Goal: Communication & Community: Share content

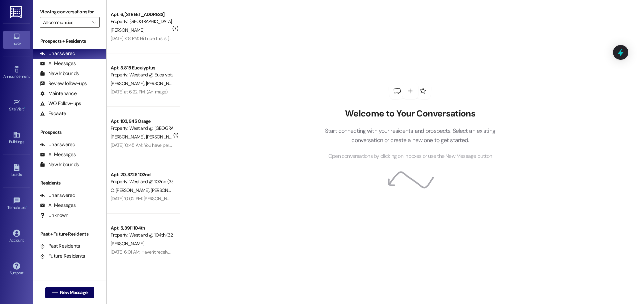
click at [638, 29] on div "Welcome to Your Conversations Start connecting with your residents and prospect…" at bounding box center [410, 152] width 460 height 304
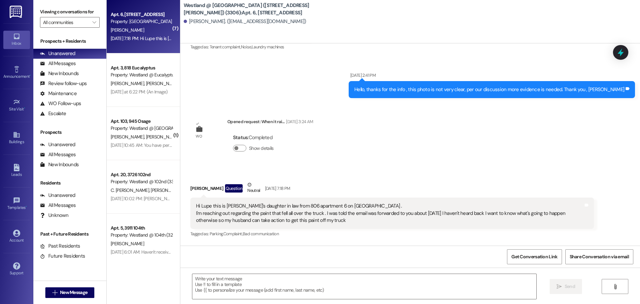
scroll to position [1450, 0]
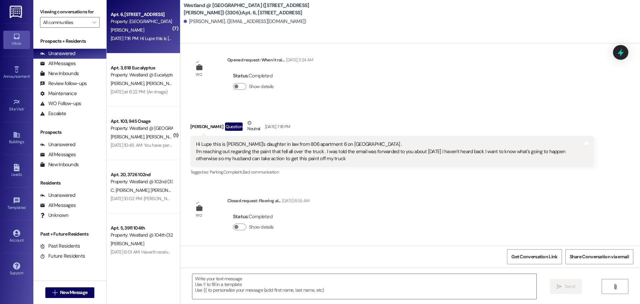
drag, startPoint x: 344, startPoint y: 161, endPoint x: 192, endPoint y: 147, distance: 152.3
click at [192, 146] on div "Hi Lupe this is [PERSON_NAME]'s daughter in law from 806 apartment 6 on [GEOGRA…" at bounding box center [392, 151] width 404 height 31
click at [376, 111] on div "Received via SMS [PERSON_NAME] Question Neutral [DATE] 7:18 PM Hi Lupe this is …" at bounding box center [410, 143] width 460 height 78
click at [407, 144] on div "Hi Lupe this is [PERSON_NAME]'s daughter in law from 806 apartment 6 on [GEOGRA…" at bounding box center [389, 151] width 387 height 21
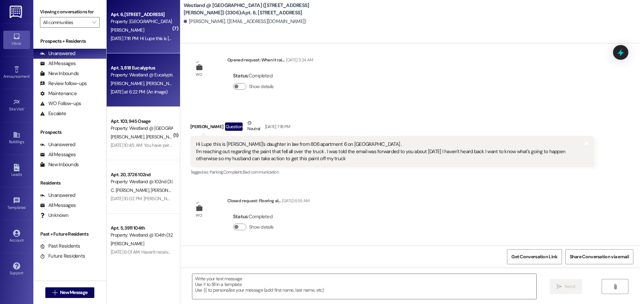
click at [136, 71] on div "Apt. 3, 818 Eucalyptus" at bounding box center [142, 67] width 62 height 7
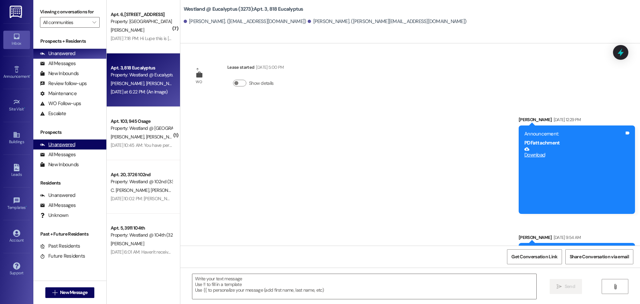
scroll to position [6929, 0]
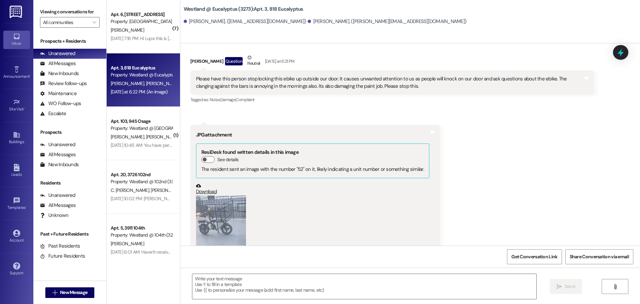
click at [222, 195] on button "Zoom image" at bounding box center [221, 231] width 50 height 73
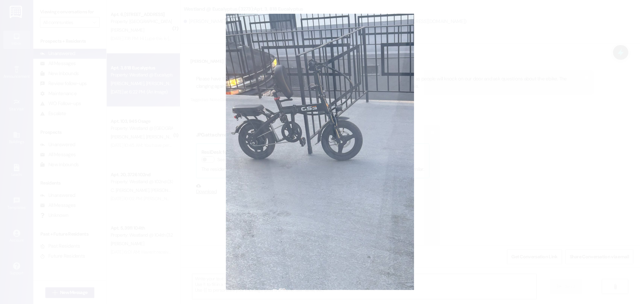
click at [336, 121] on button "Unzoom image" at bounding box center [320, 152] width 640 height 304
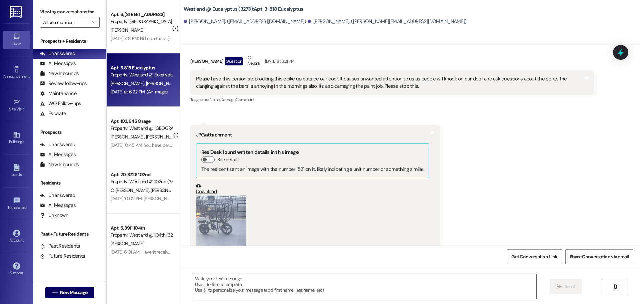
click at [216, 195] on button "Zoom image" at bounding box center [221, 231] width 50 height 73
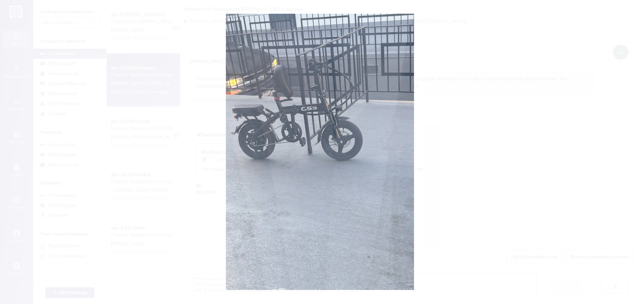
click at [300, 165] on button "Unzoom image" at bounding box center [320, 152] width 640 height 304
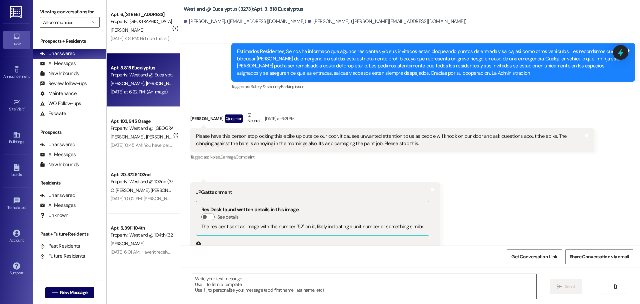
scroll to position [6850, 0]
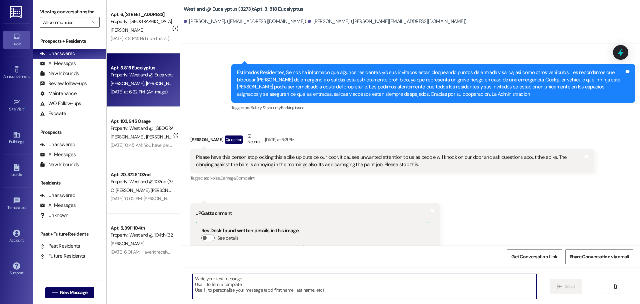
click at [293, 282] on textarea at bounding box center [364, 286] width 344 height 25
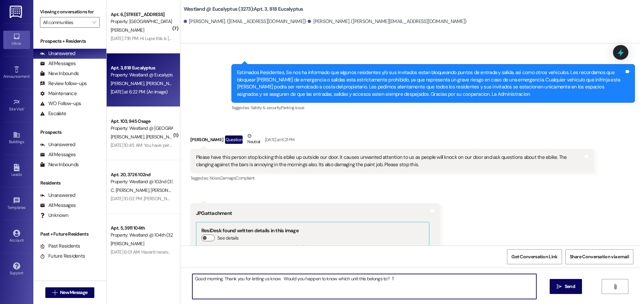
type textarea "Good morning. Thank you for letting us know. Would you happen to know which uni…"
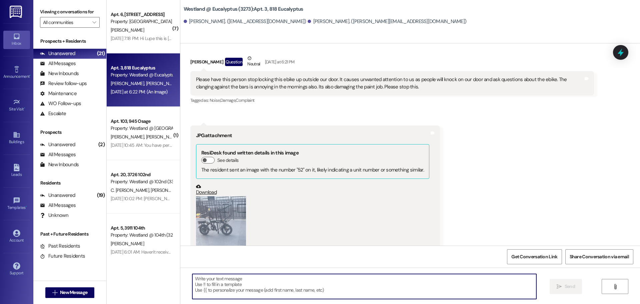
scroll to position [6928, 0]
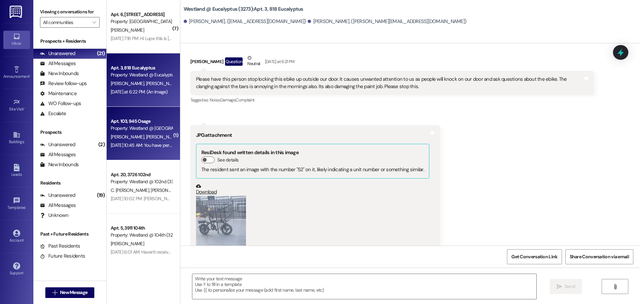
click at [140, 127] on div "Property: Westland @ [GEOGRAPHIC_DATA] (3291)" at bounding box center [142, 128] width 62 height 7
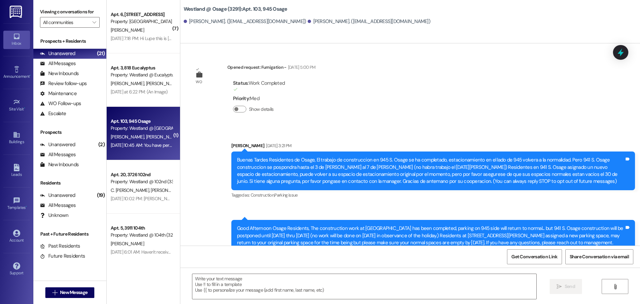
scroll to position [19843, 0]
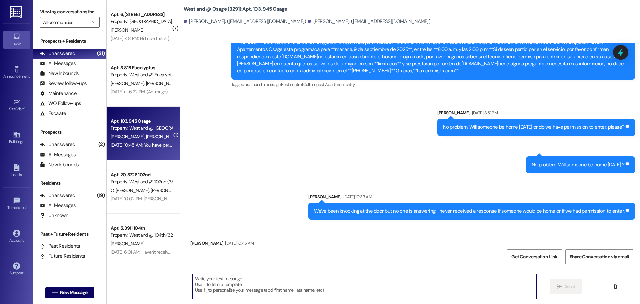
drag, startPoint x: 262, startPoint y: 283, endPoint x: 255, endPoint y: 281, distance: 7.1
click at [263, 284] on textarea at bounding box center [364, 286] width 344 height 25
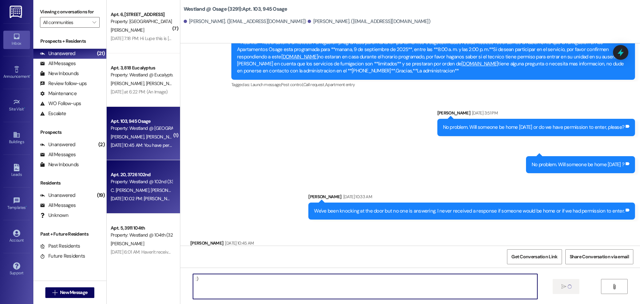
type textarea ":)"
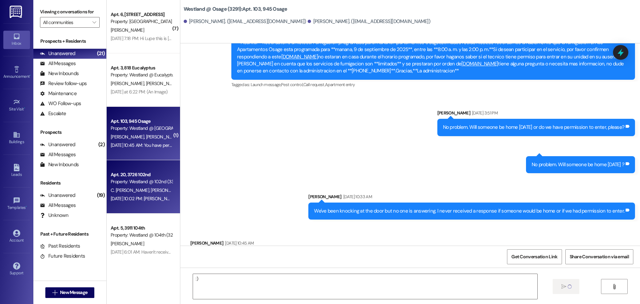
click at [146, 189] on span "C. [PERSON_NAME]" at bounding box center [131, 190] width 40 height 6
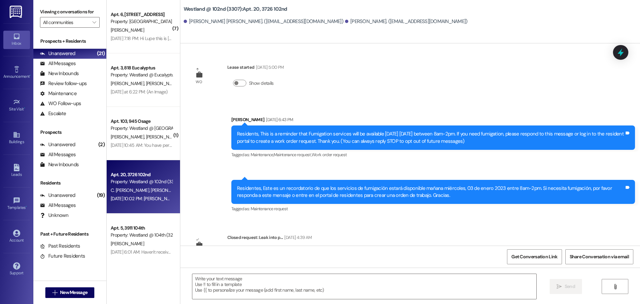
scroll to position [9868, 0]
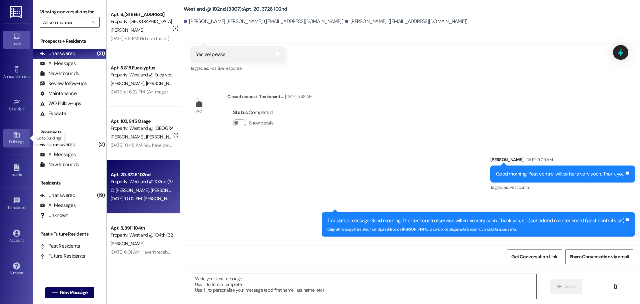
click at [11, 139] on div "Buildings" at bounding box center [16, 141] width 33 height 7
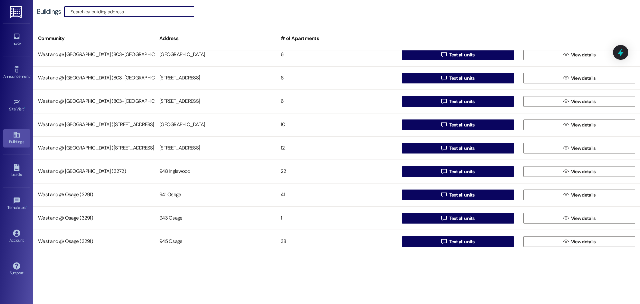
scroll to position [129, 0]
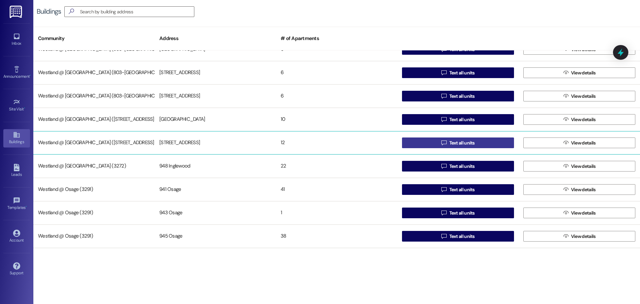
click at [457, 142] on span "Text all units" at bounding box center [461, 142] width 25 height 7
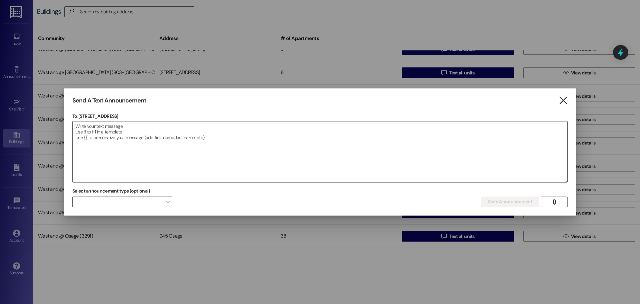
click at [566, 101] on icon "" at bounding box center [563, 100] width 9 height 7
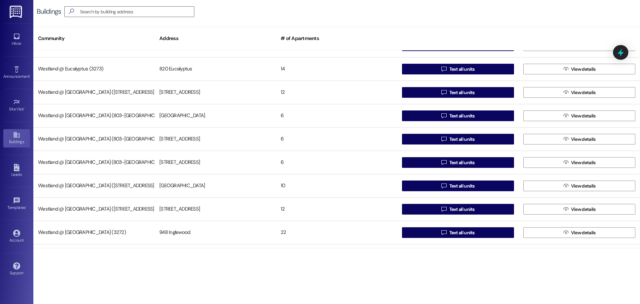
scroll to position [56, 0]
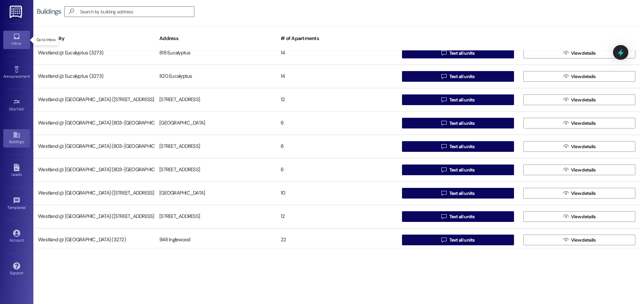
click at [16, 39] on icon at bounding box center [16, 36] width 7 height 7
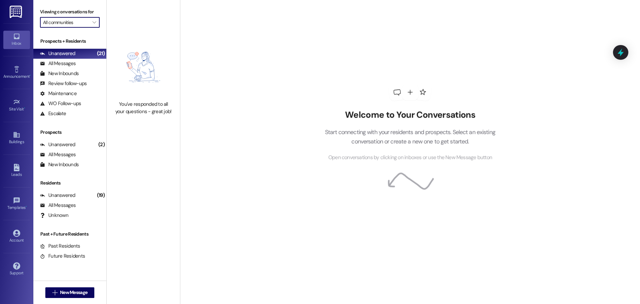
click at [86, 24] on input "All communities" at bounding box center [66, 22] width 46 height 11
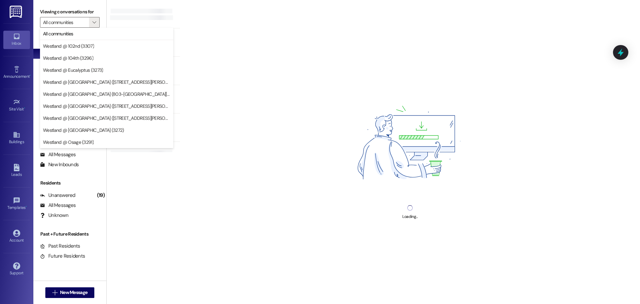
drag, startPoint x: 270, startPoint y: 29, endPoint x: 285, endPoint y: 31, distance: 15.1
click at [270, 29] on div "Loading..." at bounding box center [410, 152] width 460 height 304
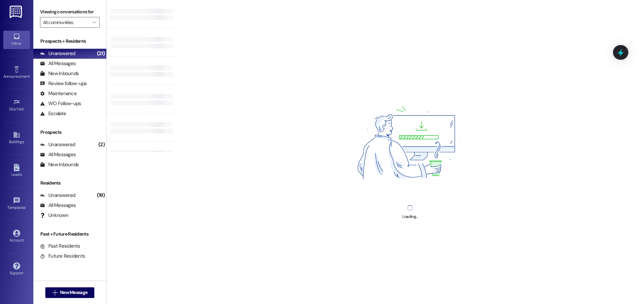
click at [369, 44] on div "Loading..." at bounding box center [410, 152] width 460 height 304
click at [502, 54] on div "Loading..." at bounding box center [410, 152] width 460 height 304
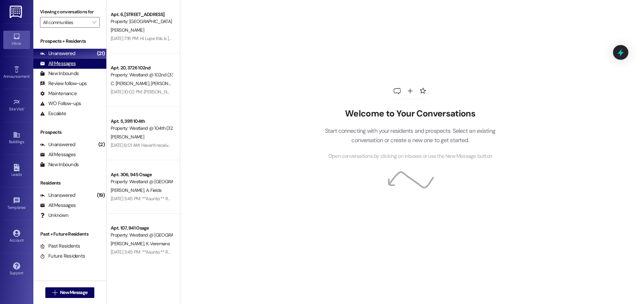
click at [70, 64] on div "All Messages" at bounding box center [58, 63] width 36 height 7
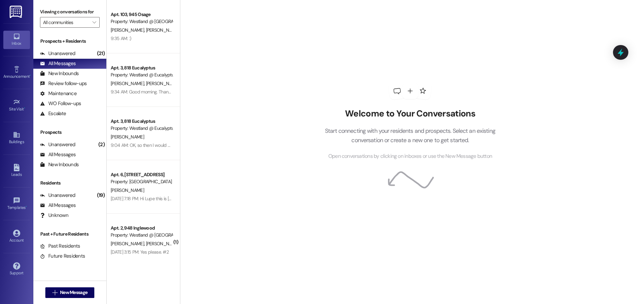
click at [459, 56] on div "Welcome to Your Conversations Start connecting with your residents and prospect…" at bounding box center [410, 121] width 200 height 243
drag, startPoint x: 459, startPoint y: 55, endPoint x: 467, endPoint y: 52, distance: 8.9
click at [464, 54] on div "Welcome to Your Conversations Start connecting with your residents and prospect…" at bounding box center [410, 121] width 200 height 243
click at [64, 64] on div "All Messages" at bounding box center [58, 63] width 36 height 7
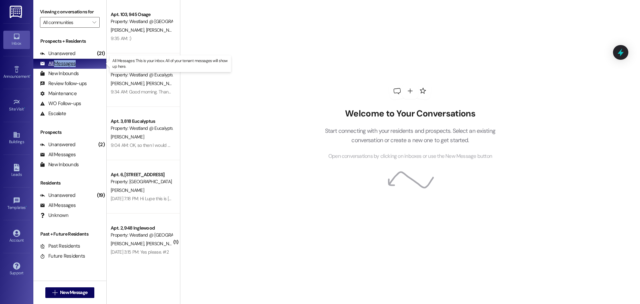
click at [64, 64] on div "All Messages" at bounding box center [58, 63] width 36 height 7
click at [64, 65] on div "All Messages" at bounding box center [58, 63] width 36 height 7
click at [89, 65] on div "All Messages (undefined)" at bounding box center [69, 64] width 73 height 10
click at [60, 65] on div "All Messages" at bounding box center [58, 63] width 36 height 7
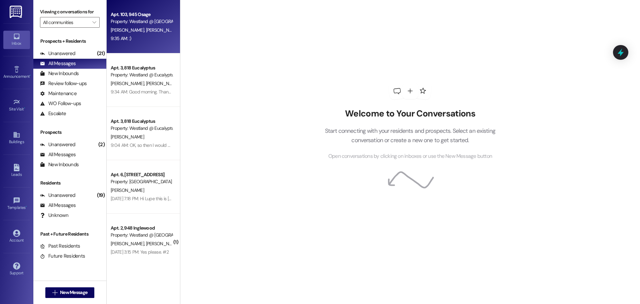
click at [131, 20] on div "Property: Westland @ [GEOGRAPHIC_DATA] (3291)" at bounding box center [142, 21] width 62 height 7
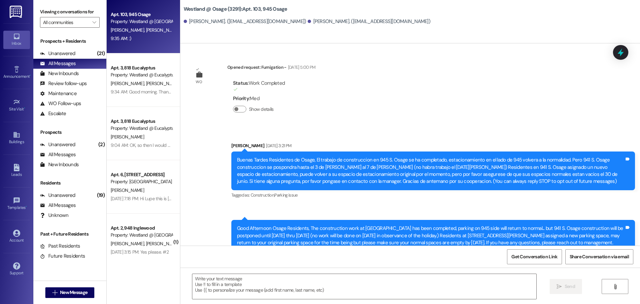
drag, startPoint x: 396, startPoint y: 93, endPoint x: 406, endPoint y: 88, distance: 11.0
click at [397, 95] on div "WO Opened request: Fumigation - [DATE] 5:00 PM Status : Work Completed Priority…" at bounding box center [410, 144] width 460 height 202
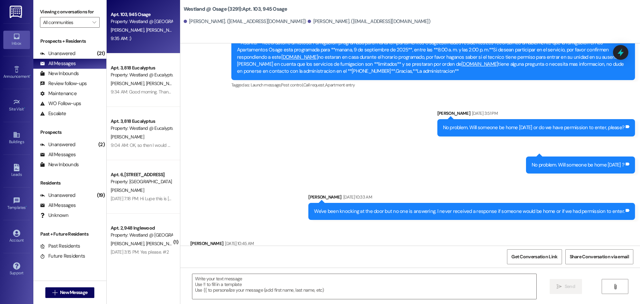
scroll to position [560, 0]
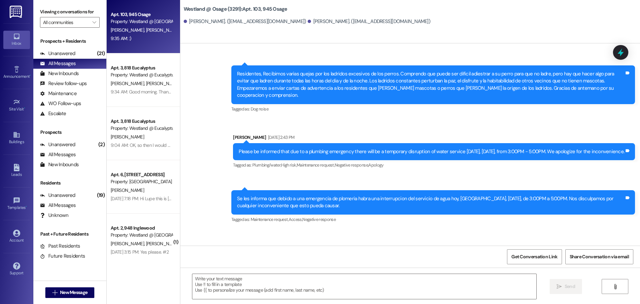
click at [291, 148] on div "Please be informed that due to a plumbing emergency there will be a temporary d…" at bounding box center [432, 151] width 386 height 7
drag, startPoint x: 267, startPoint y: 153, endPoint x: 235, endPoint y: 147, distance: 32.5
click at [235, 147] on div "Please be informed that due to a plumbing emergency there will be a temporary d…" at bounding box center [434, 151] width 402 height 17
copy div "Please be informed that due to a plumbing emergency there will be a temporary d…"
click at [14, 137] on icon at bounding box center [16, 135] width 6 height 6
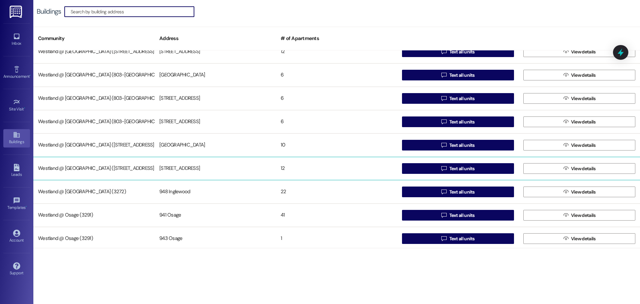
scroll to position [105, 0]
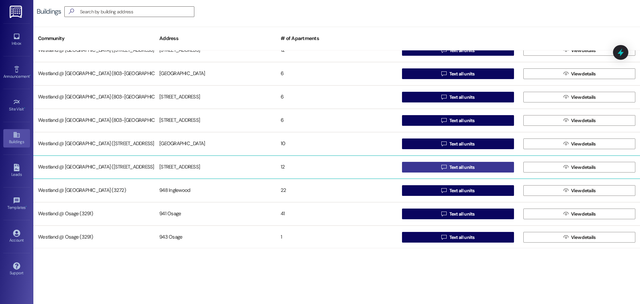
click at [456, 167] on span "Text all units" at bounding box center [461, 167] width 25 height 7
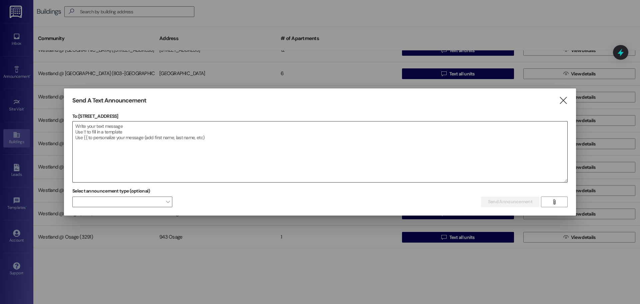
click at [130, 131] on textarea at bounding box center [320, 151] width 495 height 61
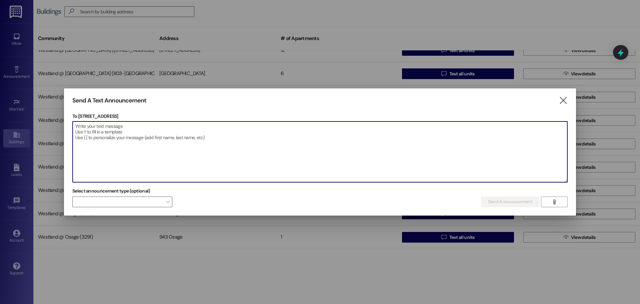
paste textarea "Please be informed that due to a plumbing emergency there will be a temporary d…"
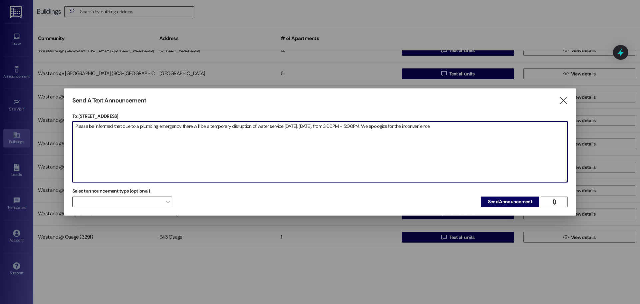
drag, startPoint x: 371, startPoint y: 125, endPoint x: 465, endPoint y: 154, distance: 98.4
click at [373, 126] on textarea "Please be informed that due to a plumbing emergency there will be a temporary d…" at bounding box center [320, 151] width 495 height 61
click at [504, 134] on textarea "Please be informed that due to a plumbing emergency there will be a temporary d…" at bounding box center [320, 151] width 495 height 61
click at [489, 126] on textarea "Please be informed that due to a plumbing emergency there will be a temporary d…" at bounding box center [320, 151] width 495 height 61
drag, startPoint x: 336, startPoint y: 125, endPoint x: 353, endPoint y: 140, distance: 22.9
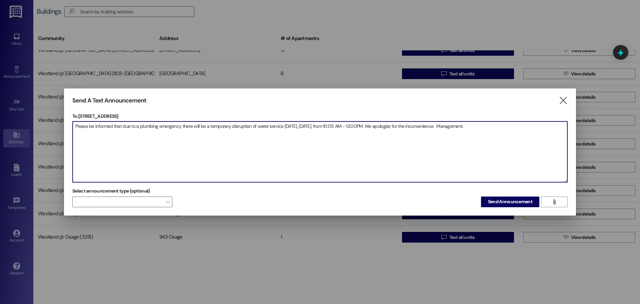
click at [336, 126] on textarea "Please be informed that due to a plumbing emergency there will be a temporary d…" at bounding box center [320, 151] width 495 height 61
type textarea "Please be informed that due to a plumbing emergency there will be a temporary d…"
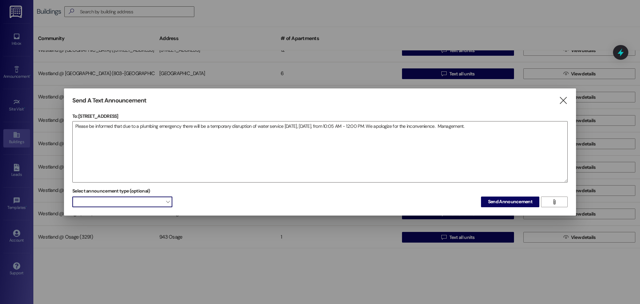
click at [166, 198] on span "" at bounding box center [168, 201] width 4 height 11
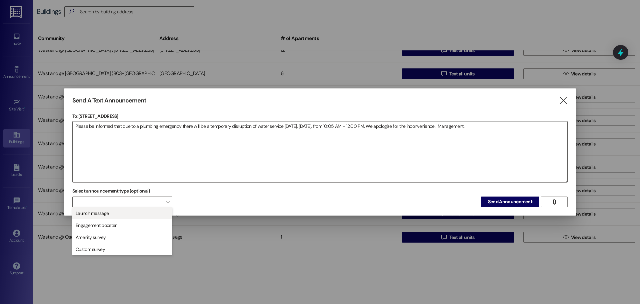
click at [119, 214] on span "Launch message" at bounding box center [122, 212] width 94 height 7
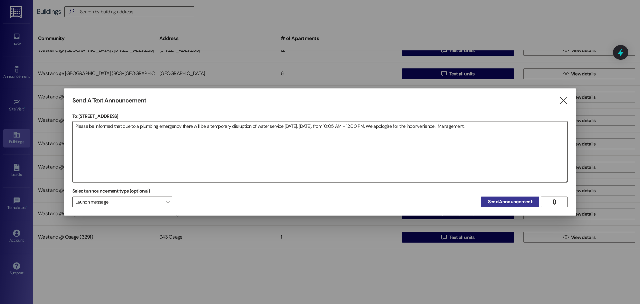
click at [519, 200] on span "Send Announcement" at bounding box center [510, 201] width 44 height 7
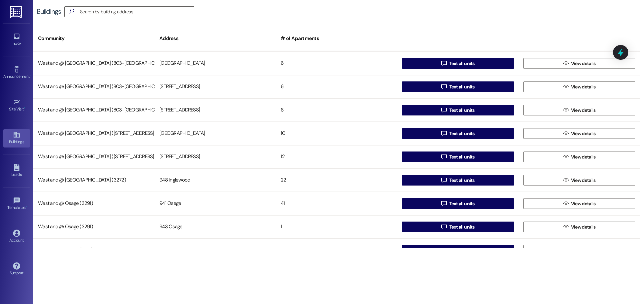
scroll to position [129, 0]
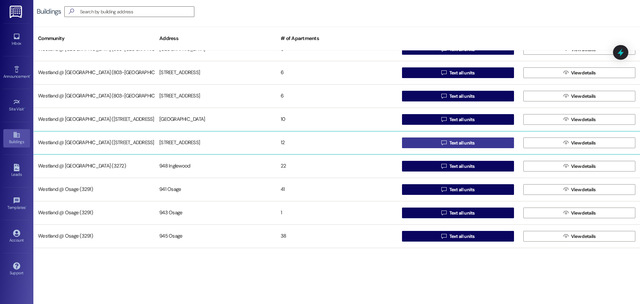
click at [472, 139] on span "Text all units" at bounding box center [461, 142] width 25 height 7
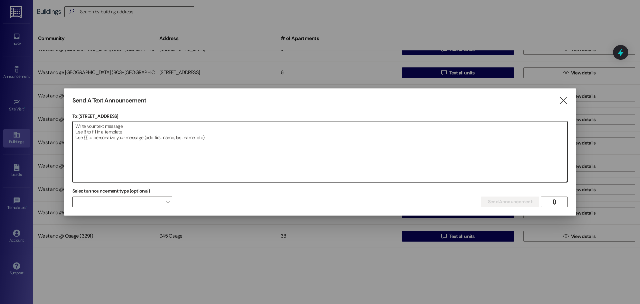
click at [109, 126] on textarea at bounding box center [320, 151] width 495 height 61
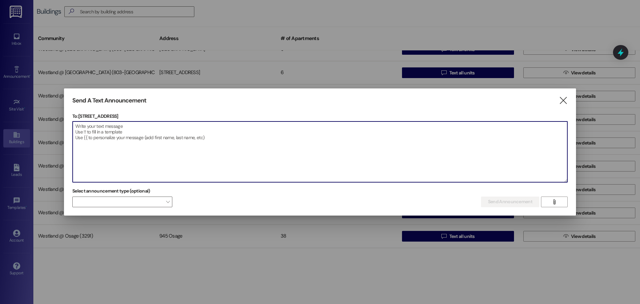
paste textarea "Please be informed that due to a plumbing emergency there will be a temporary d…"
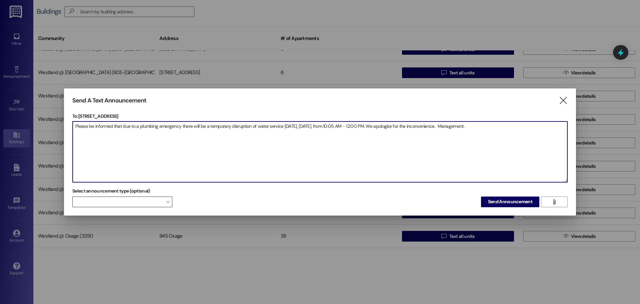
type textarea "Please be informed that due to a plumbing emergency there will be a temporary d…"
click at [156, 199] on span at bounding box center [122, 201] width 100 height 11
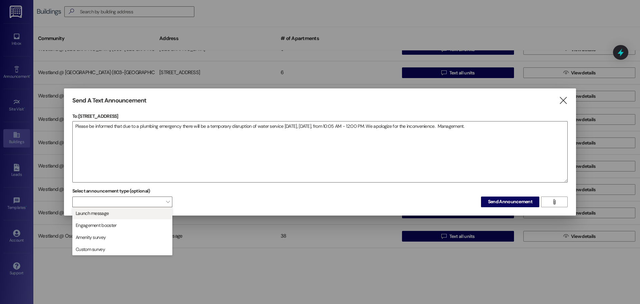
click at [141, 214] on span "Launch message" at bounding box center [122, 212] width 94 height 7
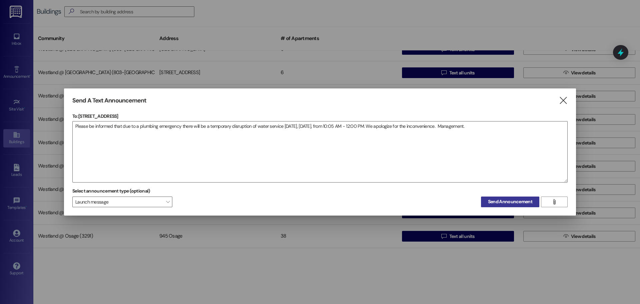
click at [518, 205] on button "Send Announcement" at bounding box center [510, 201] width 58 height 11
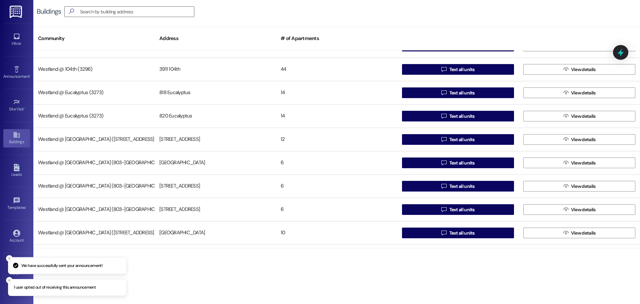
scroll to position [0, 0]
